Goal: Task Accomplishment & Management: Manage account settings

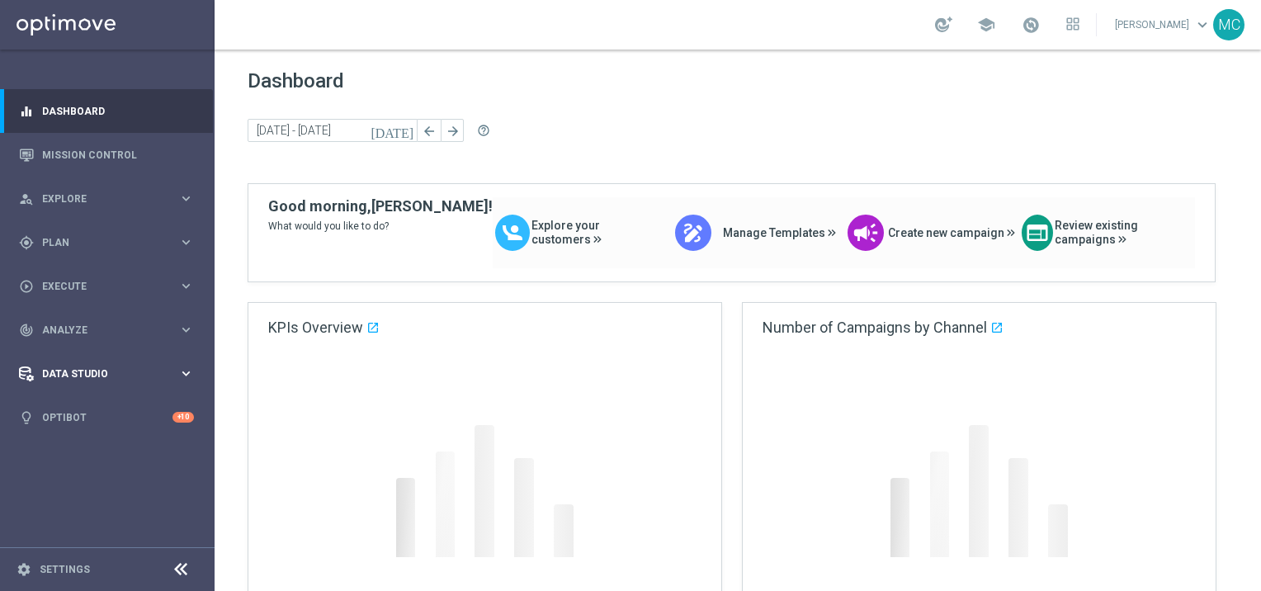
click at [96, 370] on span "Data Studio" at bounding box center [110, 374] width 136 height 10
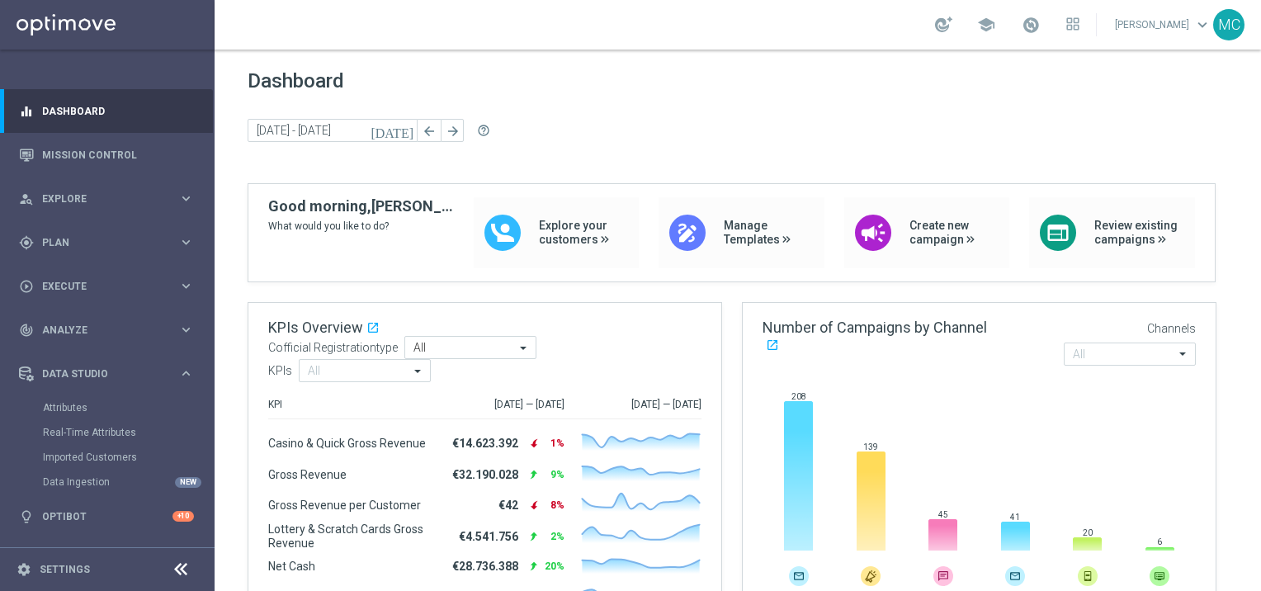
click at [78, 578] on footer "settings Settings" at bounding box center [107, 569] width 215 height 44
click at [78, 575] on div "settings Settings" at bounding box center [82, 569] width 165 height 15
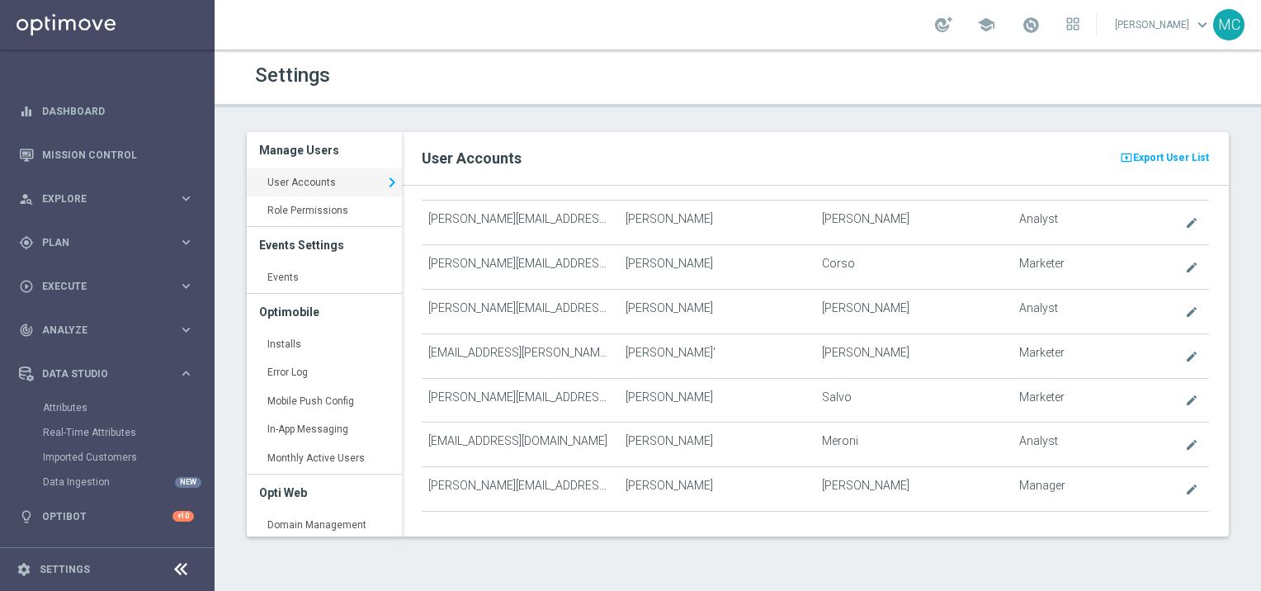
scroll to position [5659, 0]
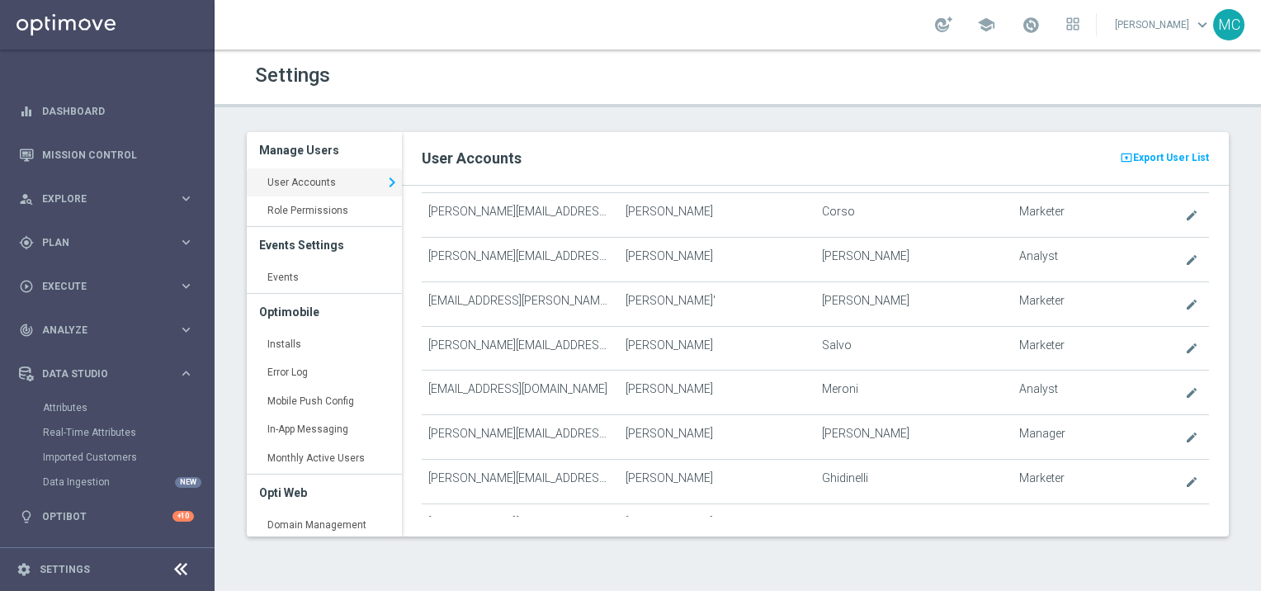
click at [455, 497] on div "Email First Name Last Name Role + Add User star [PERSON_NAME][EMAIL_ADDRESS][DO…" at bounding box center [815, 351] width 827 height 331
click at [1153, 162] on span "Export User List" at bounding box center [1172, 158] width 76 height 20
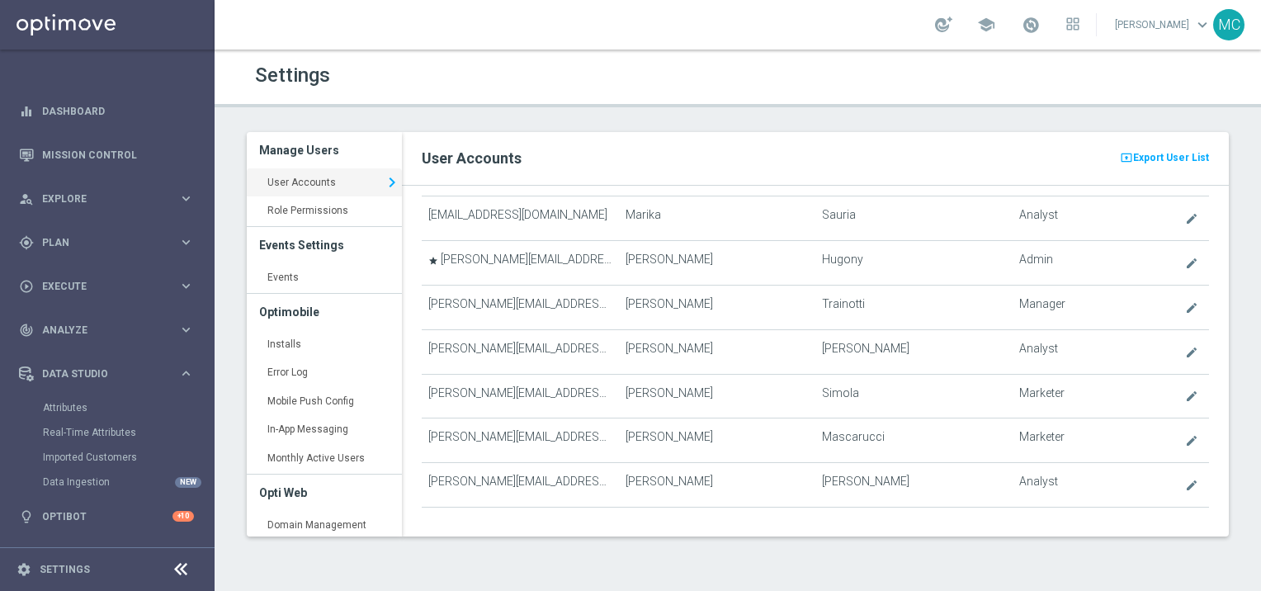
scroll to position [5164, 0]
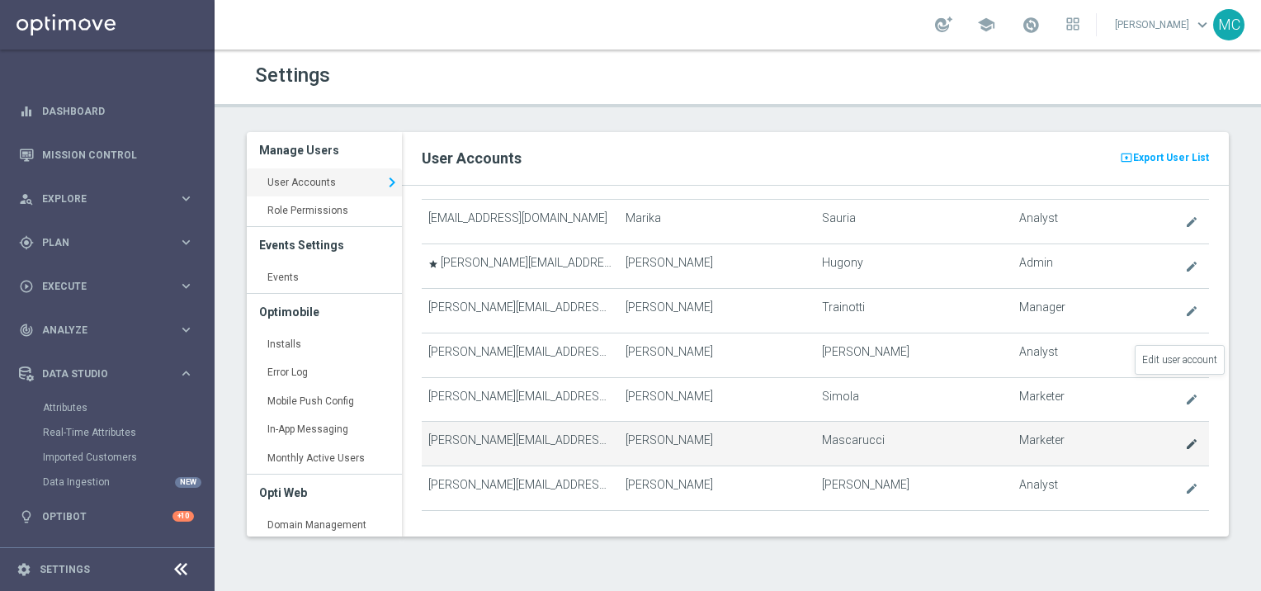
click at [1186, 438] on icon "create" at bounding box center [1192, 444] width 13 height 13
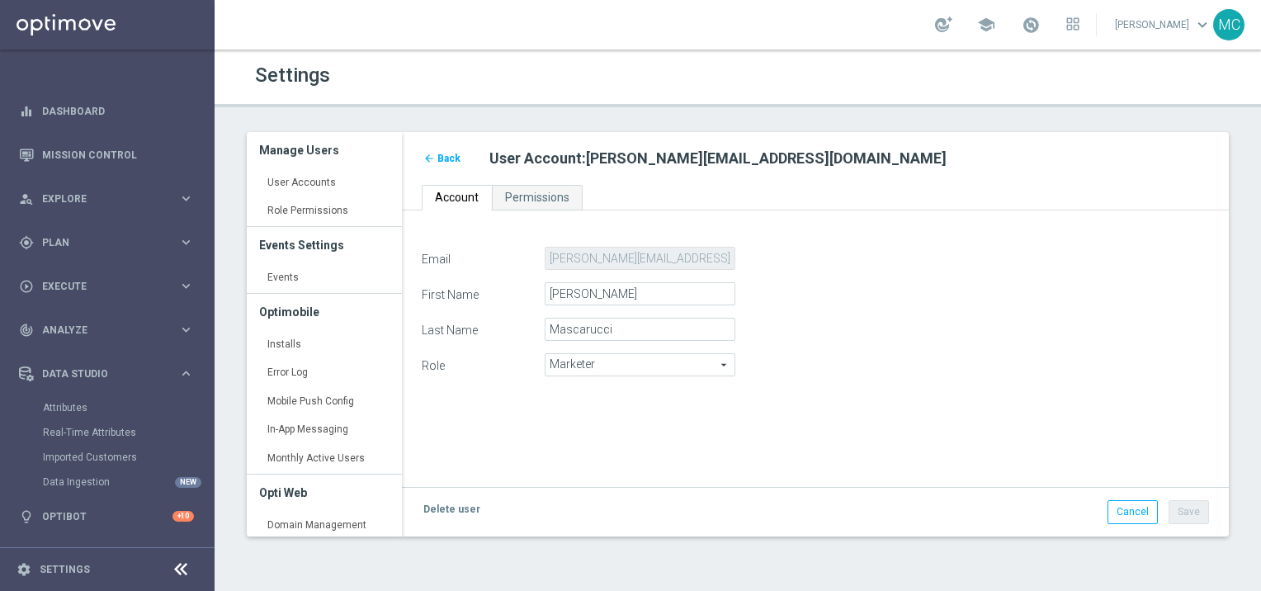
click at [445, 153] on span "Back" at bounding box center [449, 159] width 23 height 12
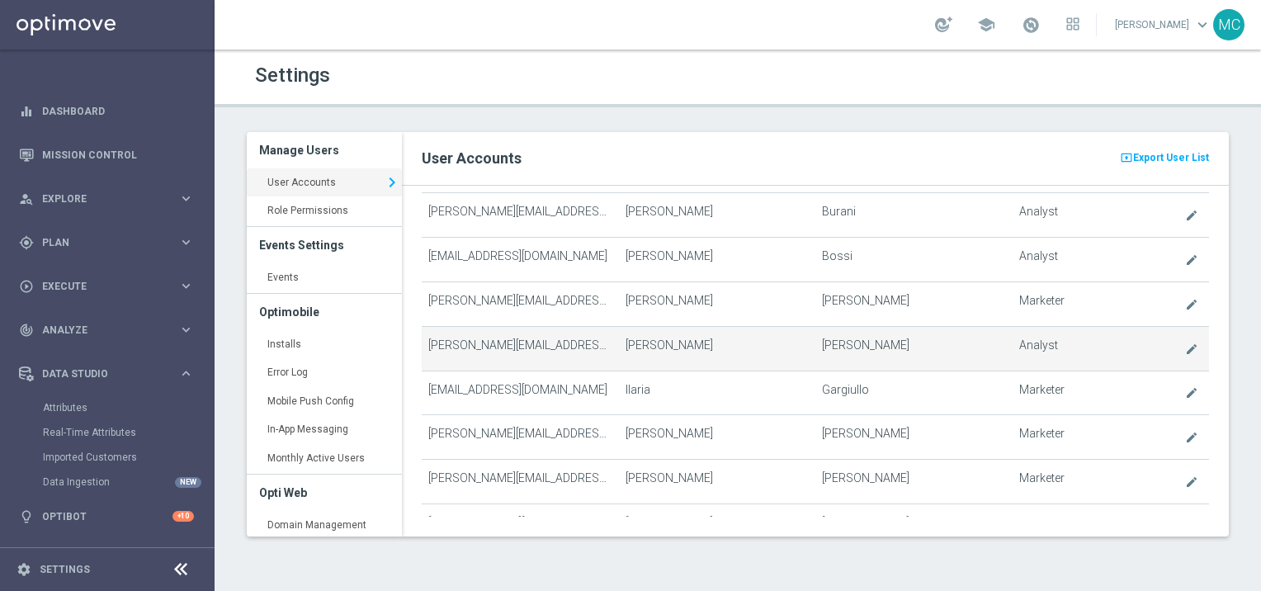
scroll to position [3467, 0]
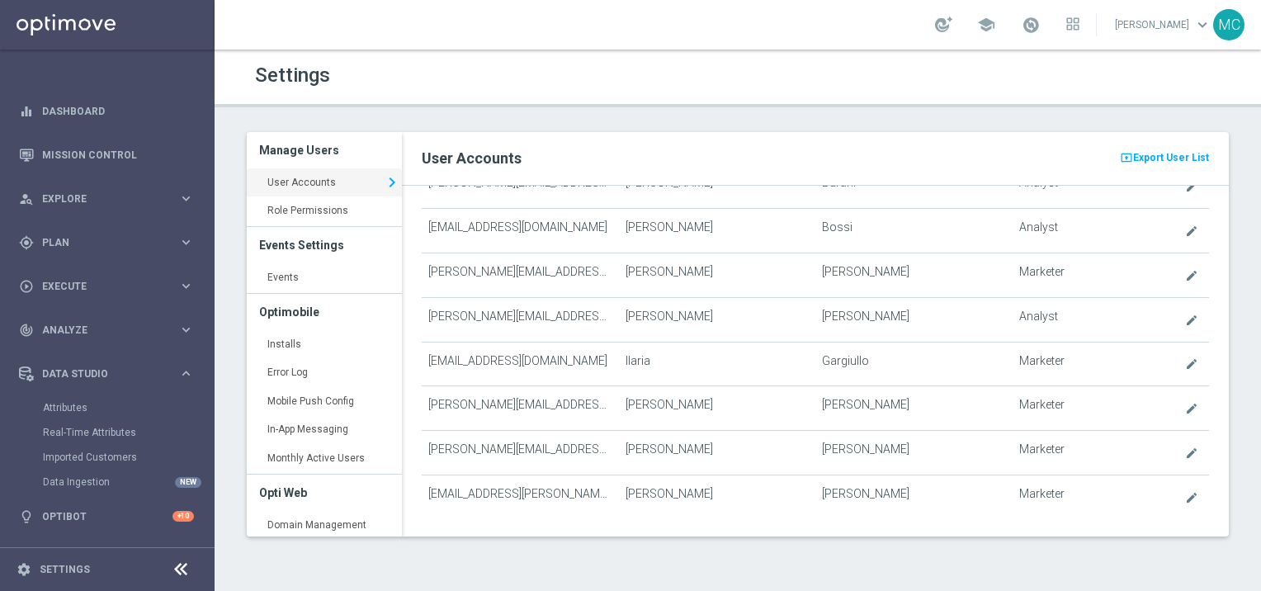
click at [602, 88] on div "Settings" at bounding box center [490, 75] width 495 height 32
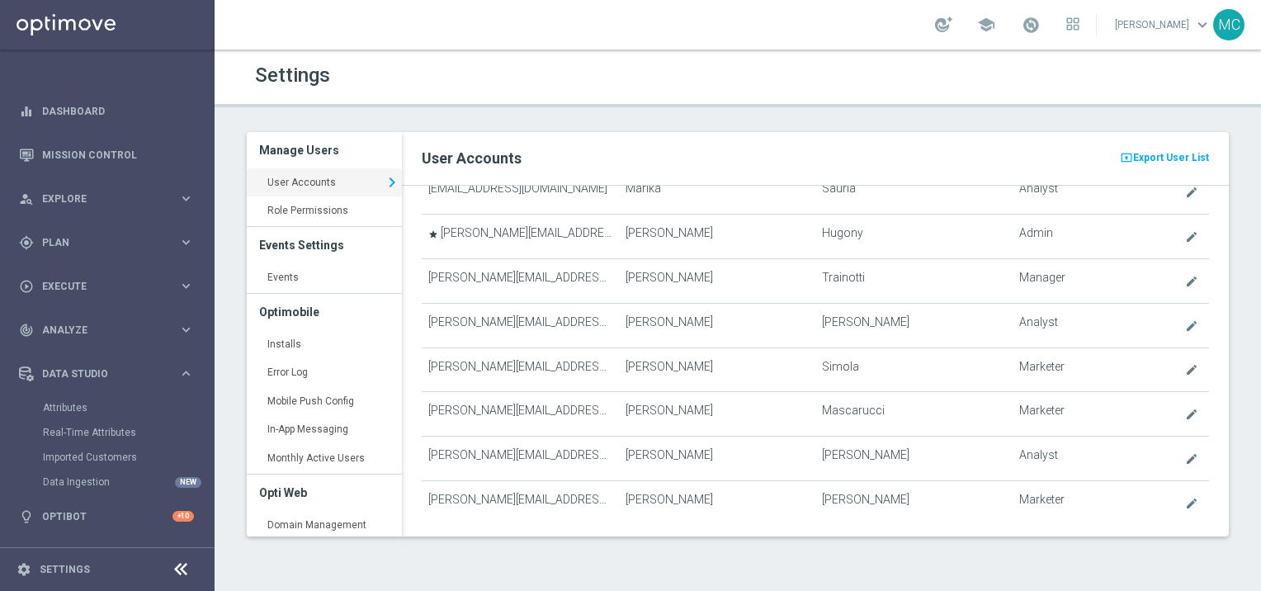
scroll to position [1373, 0]
click at [599, 85] on h1 "Settings" at bounding box center [490, 76] width 471 height 24
click at [1090, 79] on div "Settings" at bounding box center [738, 75] width 991 height 32
click at [718, 111] on div "Settings Manage Users User Accounts keyboard_arrow_right Role Permissions keybo…" at bounding box center [738, 321] width 1047 height 542
